Goal: Transaction & Acquisition: Book appointment/travel/reservation

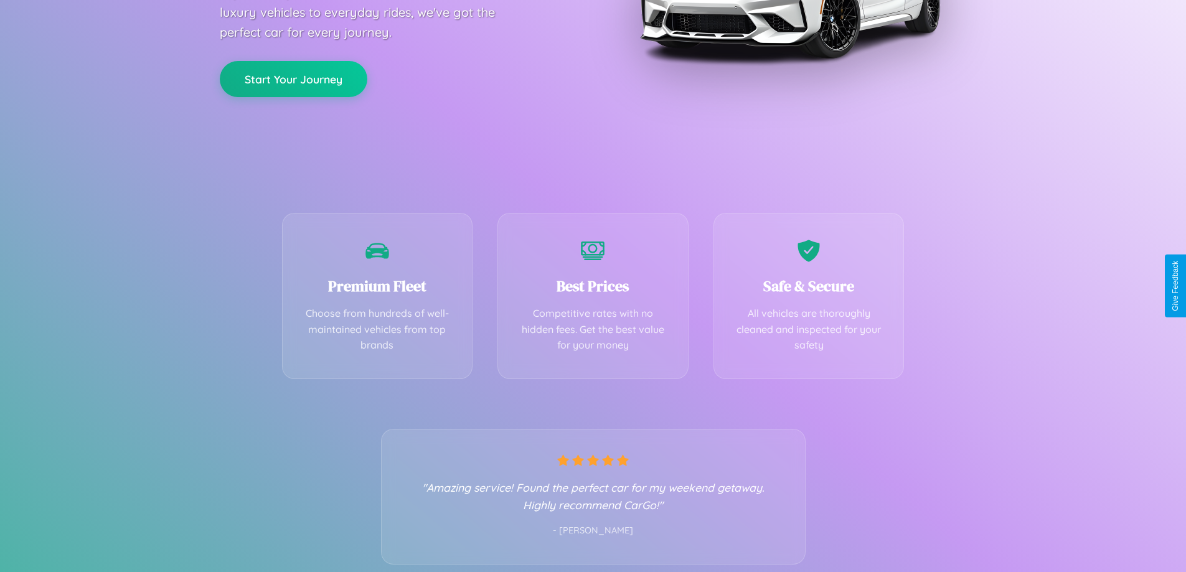
scroll to position [245, 0]
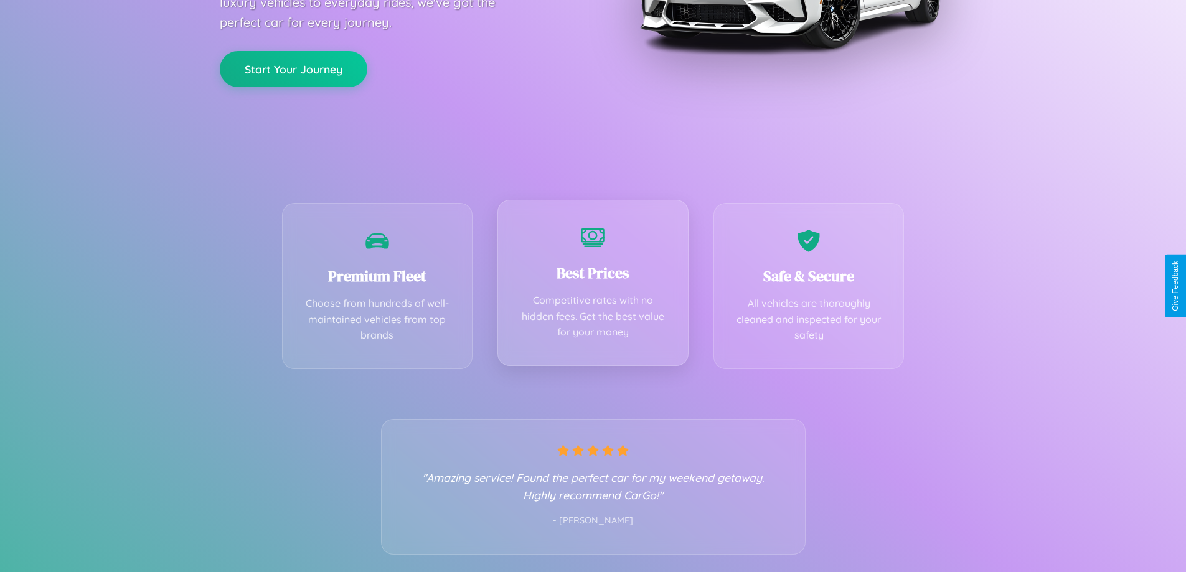
click at [593, 286] on div "Best Prices Competitive rates with no hidden fees. Get the best value for your …" at bounding box center [592, 283] width 191 height 166
click at [293, 67] on button "Start Your Journey" at bounding box center [294, 68] width 148 height 36
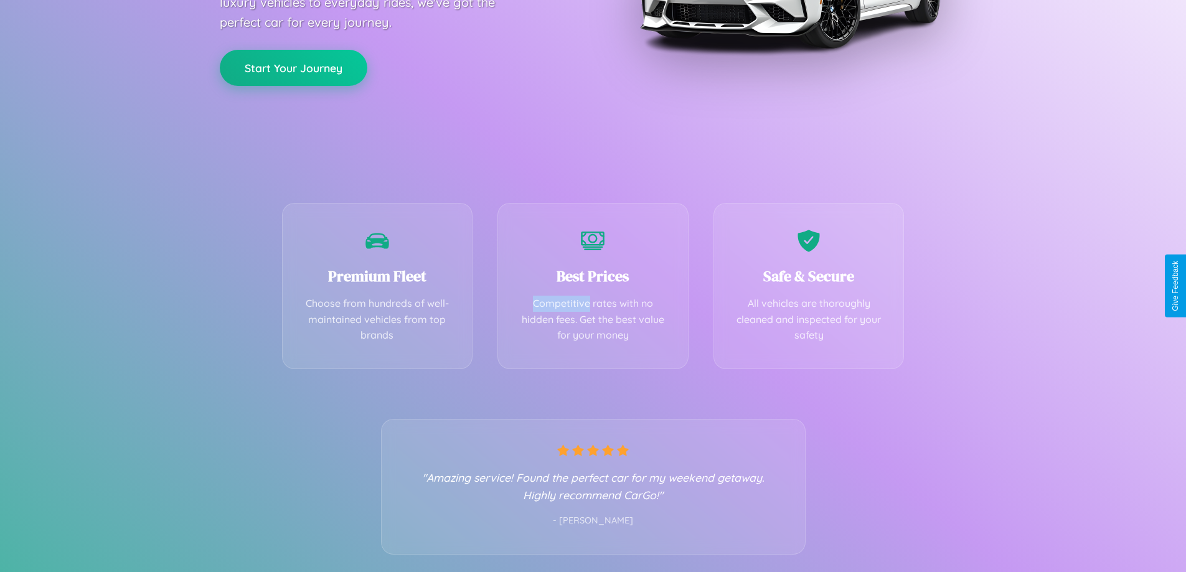
click at [293, 67] on button "Start Your Journey" at bounding box center [294, 68] width 148 height 36
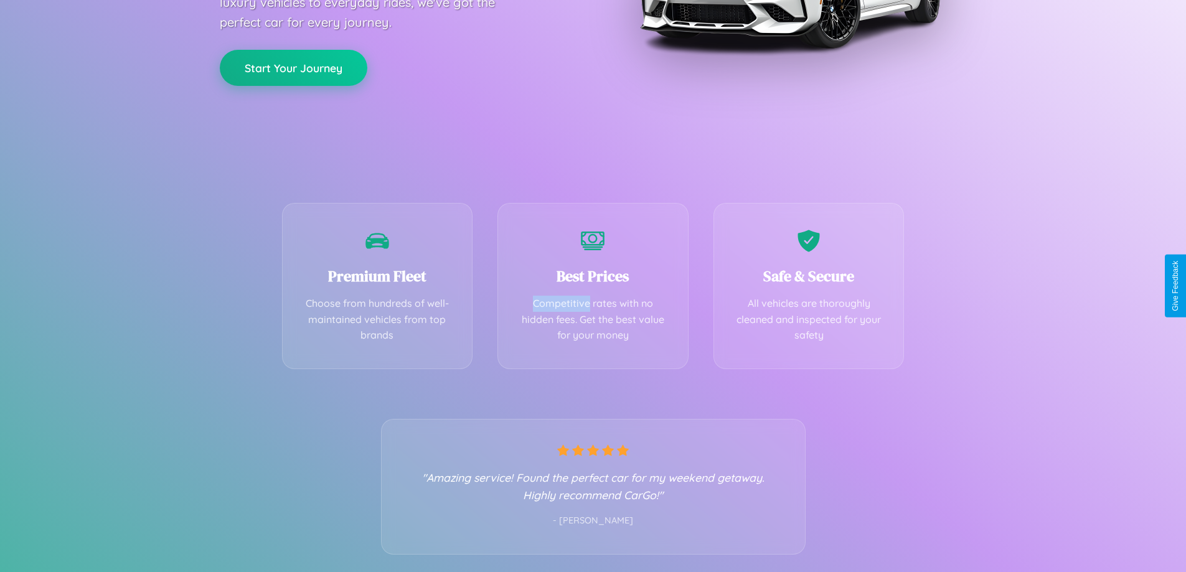
click at [293, 67] on button "Start Your Journey" at bounding box center [294, 68] width 148 height 36
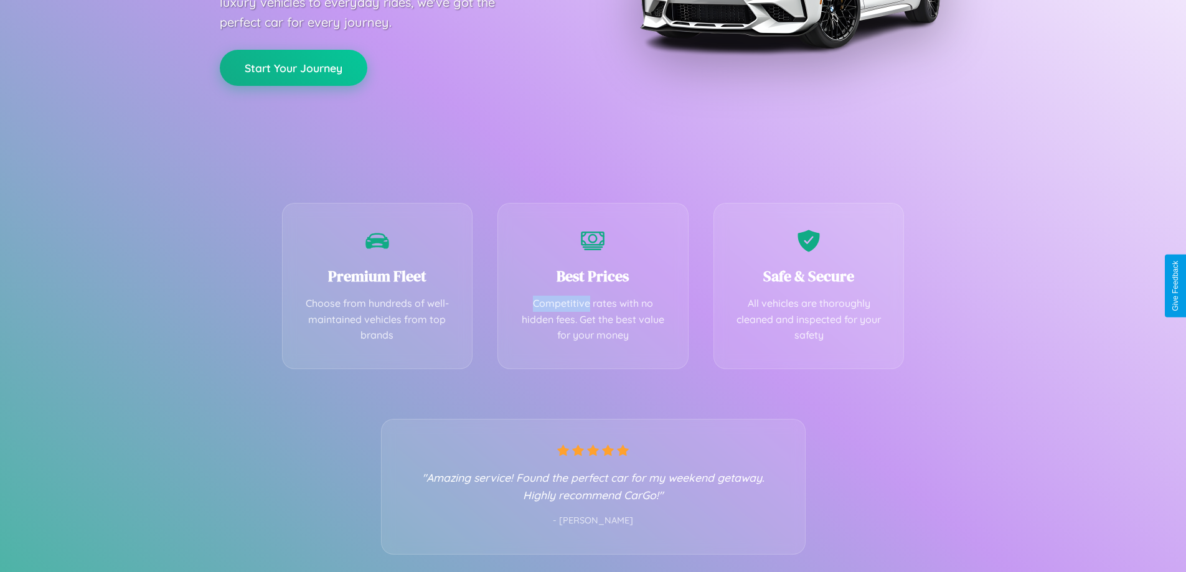
click at [293, 67] on button "Start Your Journey" at bounding box center [294, 68] width 148 height 36
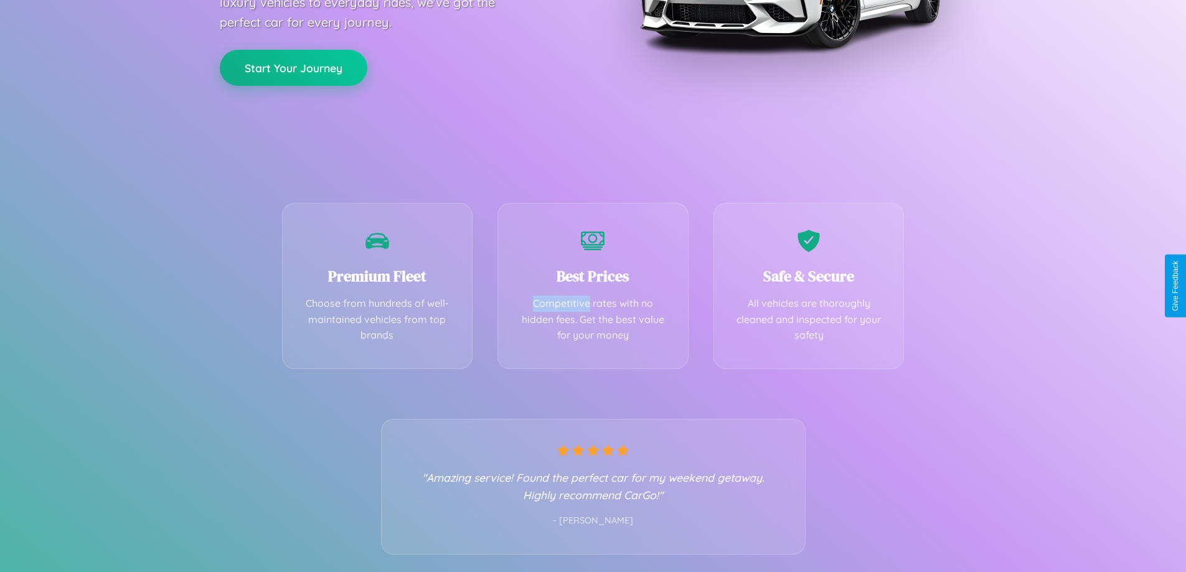
click at [293, 67] on button "Start Your Journey" at bounding box center [294, 68] width 148 height 36
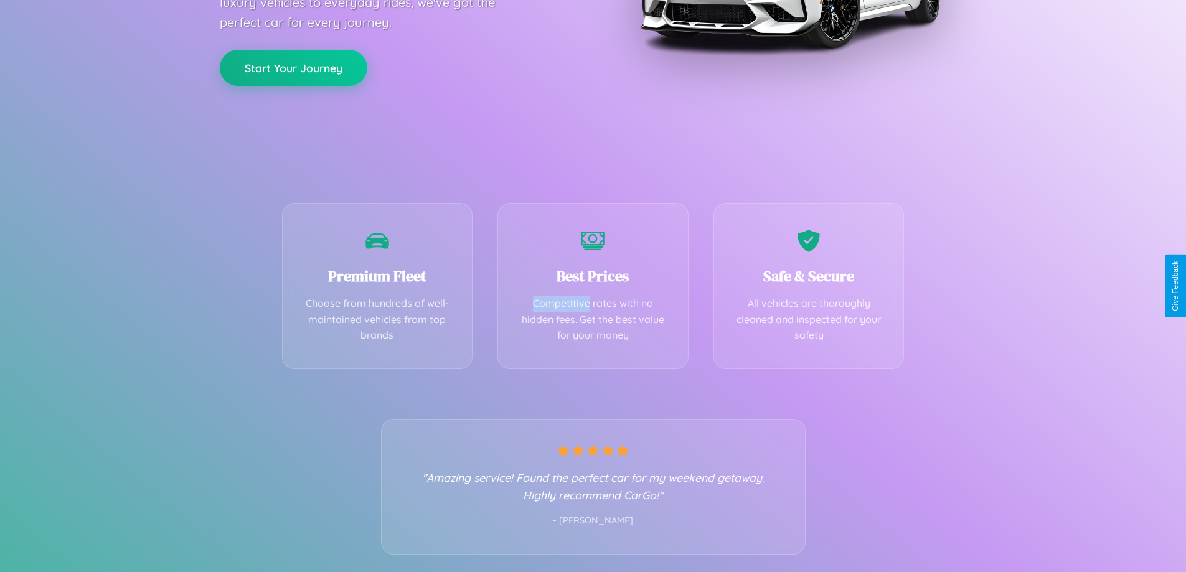
click at [293, 67] on button "Start Your Journey" at bounding box center [294, 68] width 148 height 36
